Goal: Navigation & Orientation: Find specific page/section

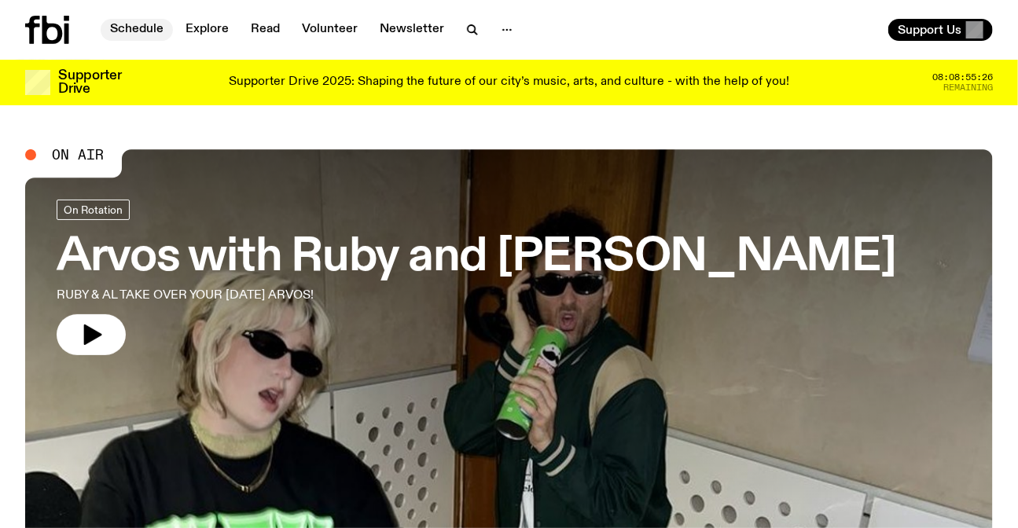
click at [125, 33] on link "Schedule" at bounding box center [137, 30] width 72 height 22
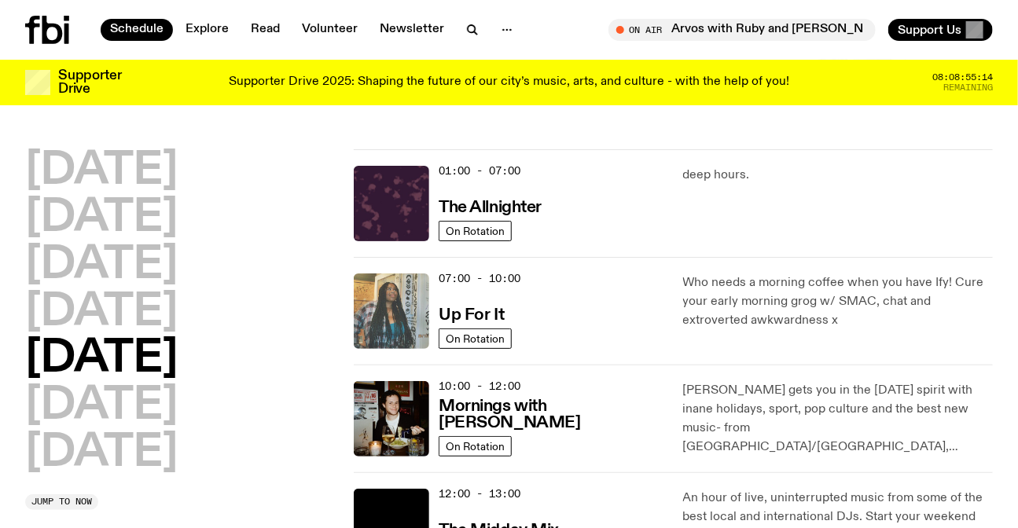
click at [392, 293] on img at bounding box center [391, 311] width 75 height 75
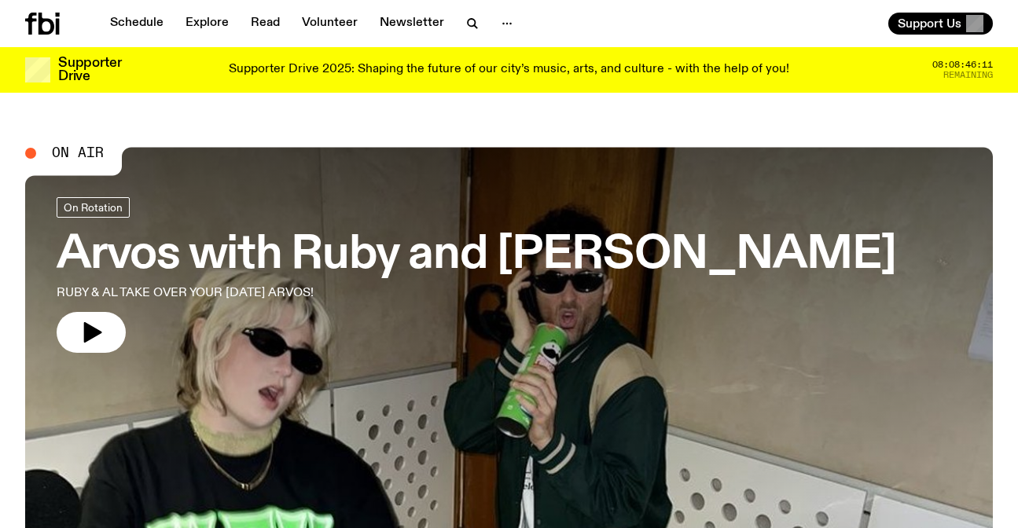
scroll to position [703, 0]
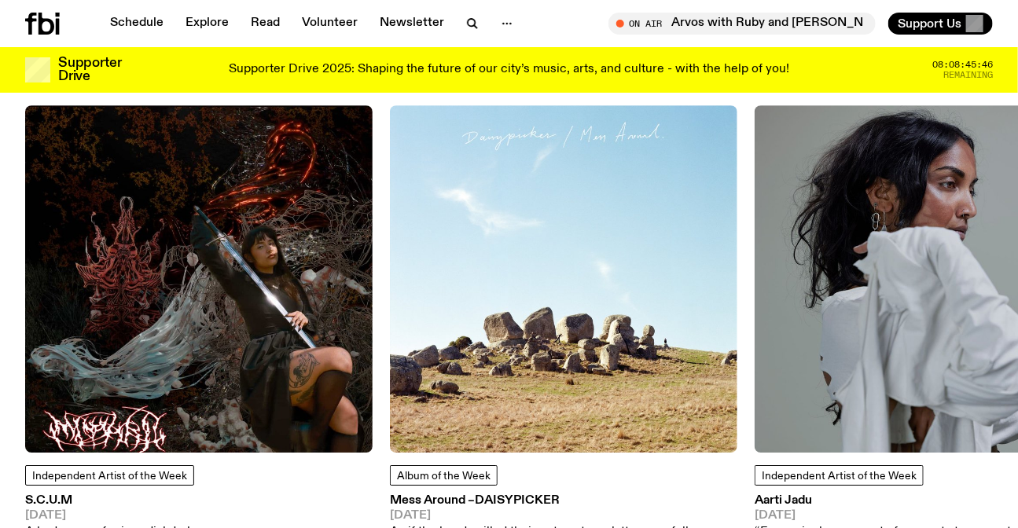
scroll to position [1918, 0]
